Goal: Information Seeking & Learning: Learn about a topic

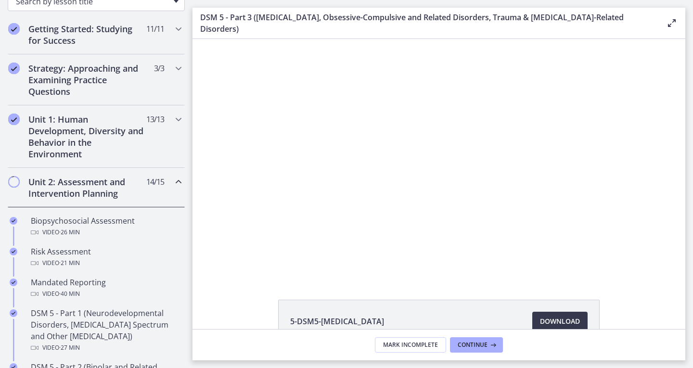
scroll to position [169, 0]
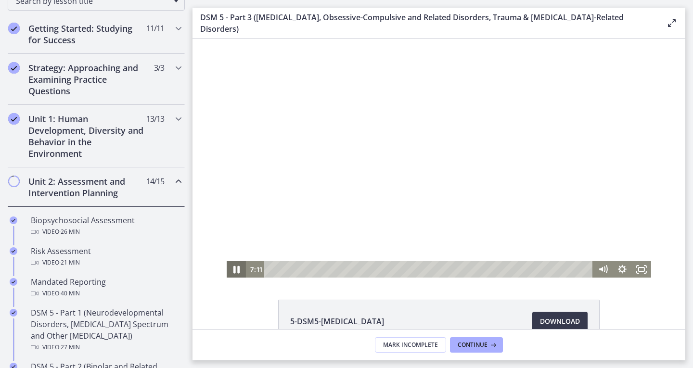
click at [235, 272] on icon "Pause" at bounding box center [236, 270] width 23 height 20
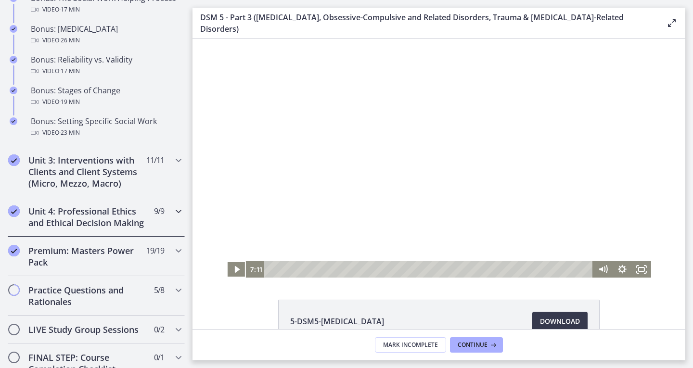
scroll to position [816, 0]
click at [133, 189] on h2 "Unit 3: Interventions with Clients and Client Systems (Micro, Mezzo, Macro)" at bounding box center [86, 171] width 117 height 35
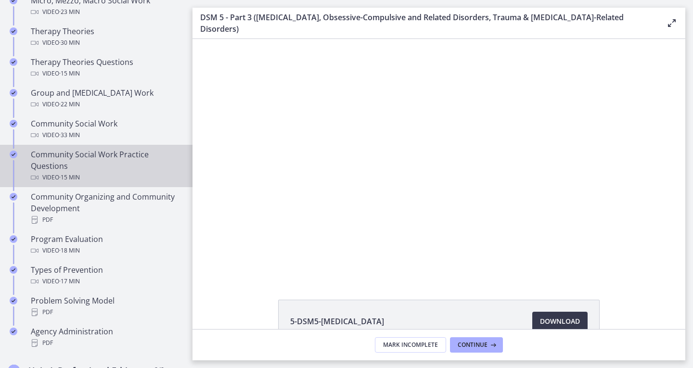
scroll to position [440, 0]
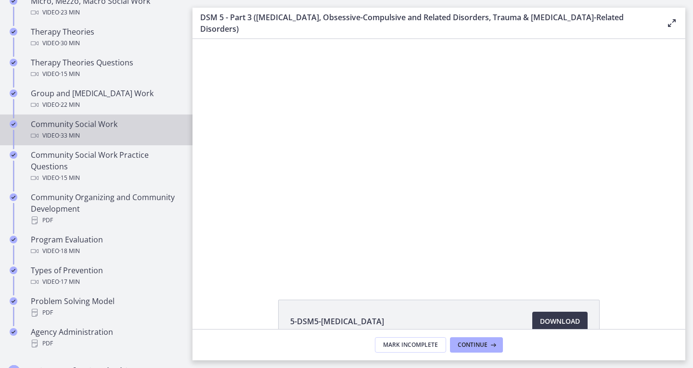
click at [106, 124] on div "Community Social Work Video · 33 min" at bounding box center [106, 129] width 150 height 23
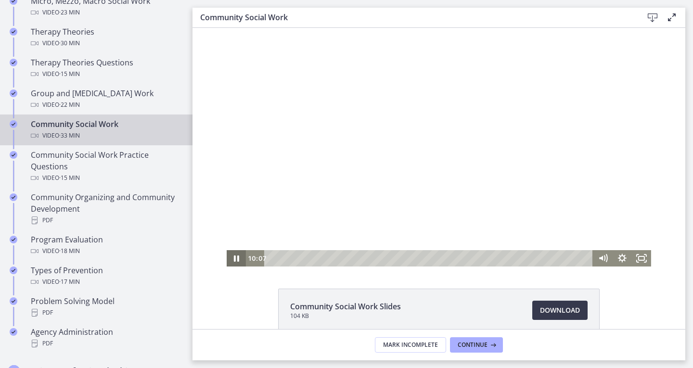
click at [238, 259] on icon "Pause" at bounding box center [236, 258] width 19 height 16
click at [452, 256] on div "19:08" at bounding box center [430, 258] width 317 height 16
click at [469, 256] on div "20:50" at bounding box center [430, 258] width 317 height 16
click at [480, 257] on div "21:59" at bounding box center [430, 258] width 317 height 16
click at [491, 257] on div "23:08" at bounding box center [430, 258] width 317 height 16
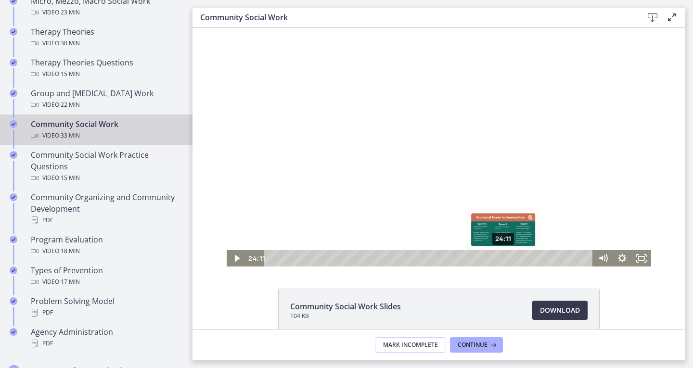
click at [501, 257] on div "24:11" at bounding box center [430, 258] width 317 height 16
click at [519, 256] on div "26:02" at bounding box center [430, 258] width 317 height 16
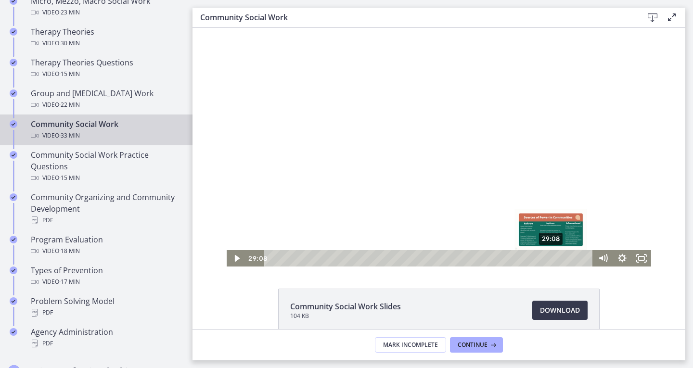
click at [548, 258] on div "29:08" at bounding box center [430, 258] width 317 height 16
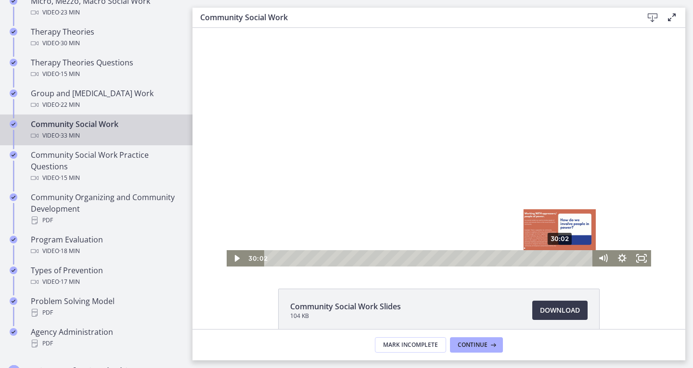
click at [557, 258] on div "30:02" at bounding box center [430, 258] width 317 height 16
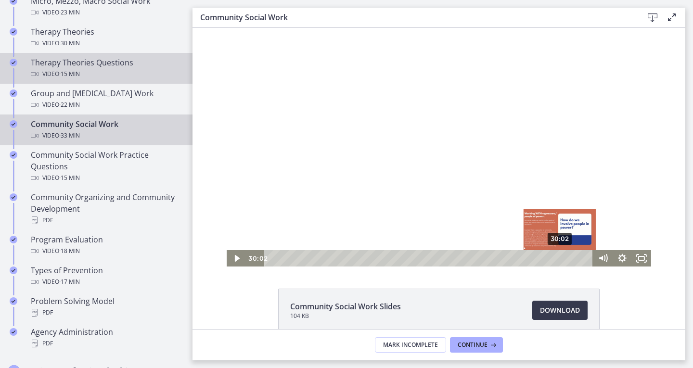
click at [0, 64] on link "Therapy Theories Questions Video · 15 min" at bounding box center [96, 68] width 193 height 31
